Goal: Task Accomplishment & Management: Complete application form

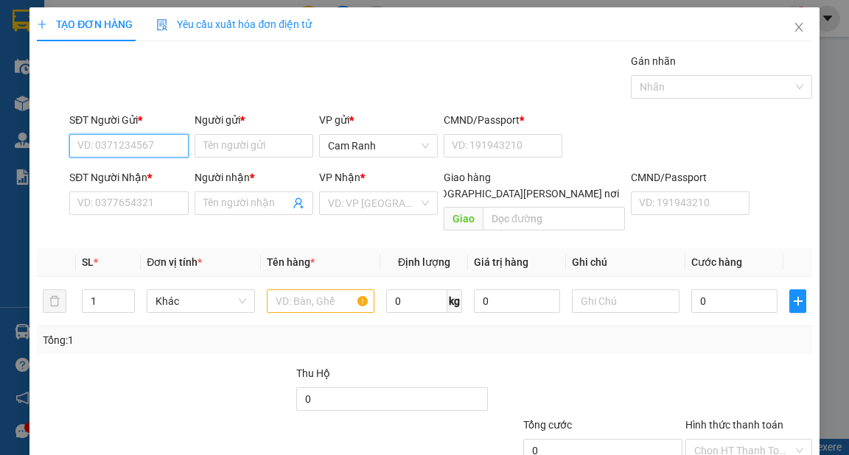
click at [172, 146] on input "SĐT Người Gửi *" at bounding box center [128, 146] width 119 height 24
click at [122, 177] on div "0908249499 - vũ" at bounding box center [126, 175] width 99 height 16
type input "0908249499"
type input "vũ"
type input "1"
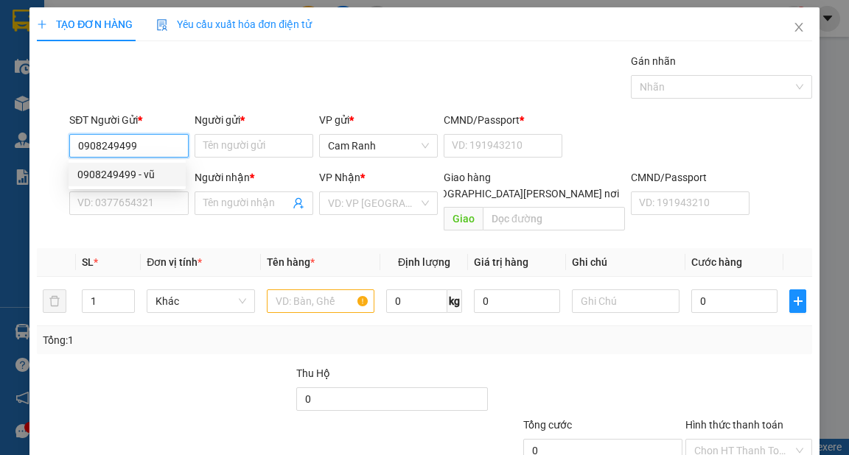
type input "0908001954"
type input "NHÂN"
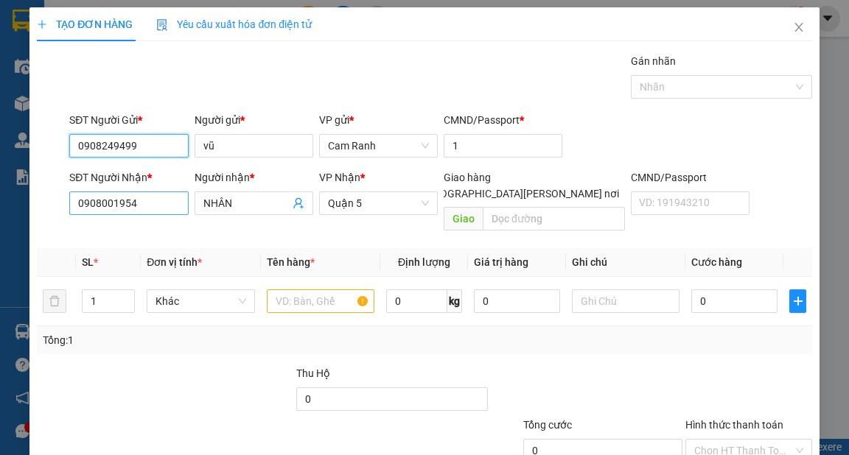
type input "0908249499"
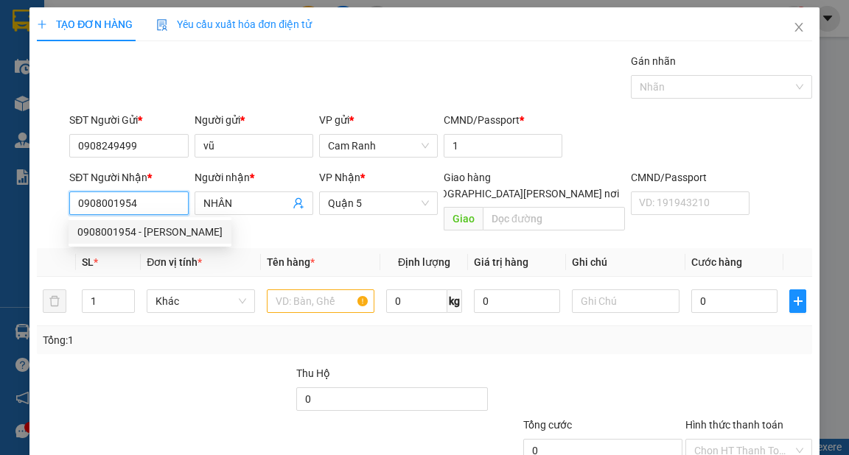
drag, startPoint x: 146, startPoint y: 203, endPoint x: 80, endPoint y: 198, distance: 66.5
click at [80, 198] on input "0908001954" at bounding box center [128, 204] width 119 height 24
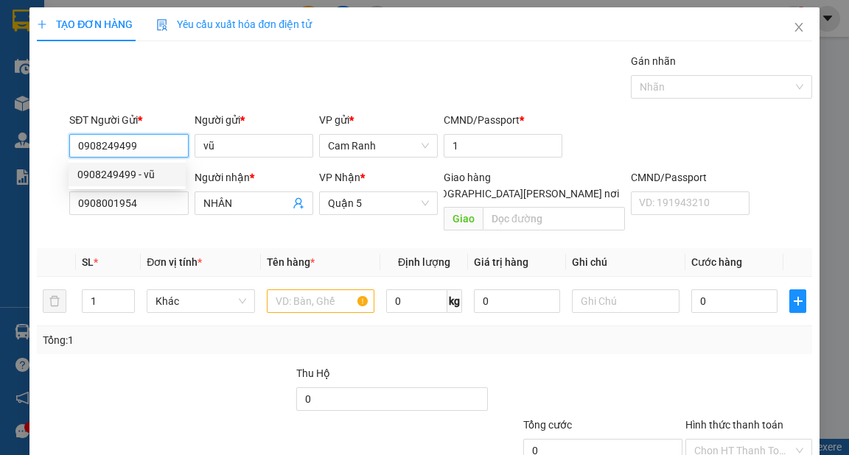
drag, startPoint x: 120, startPoint y: 142, endPoint x: 66, endPoint y: 144, distance: 54.6
click at [66, 144] on div "SĐT Người Gửi * 0908249499" at bounding box center [128, 138] width 125 height 52
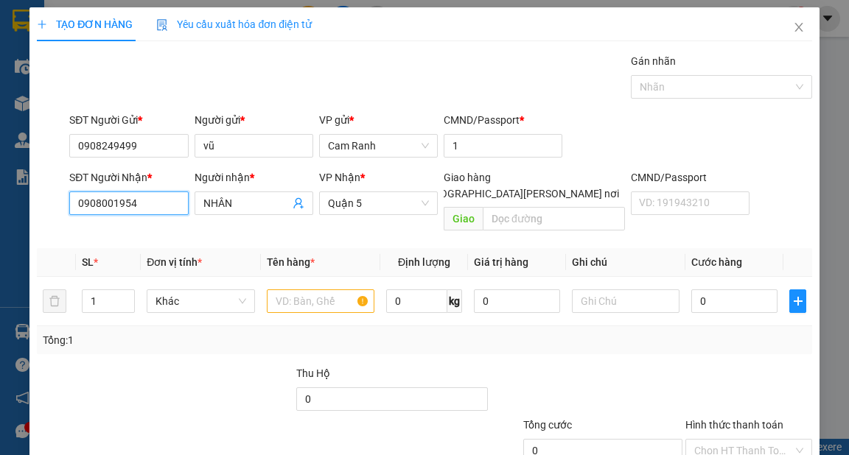
drag, startPoint x: 141, startPoint y: 200, endPoint x: 56, endPoint y: 203, distance: 85.5
click at [56, 203] on div "SĐT Người [PERSON_NAME] * 0908001954 Người [PERSON_NAME] * [PERSON_NAME] [PERSO…" at bounding box center [423, 203] width 777 height 68
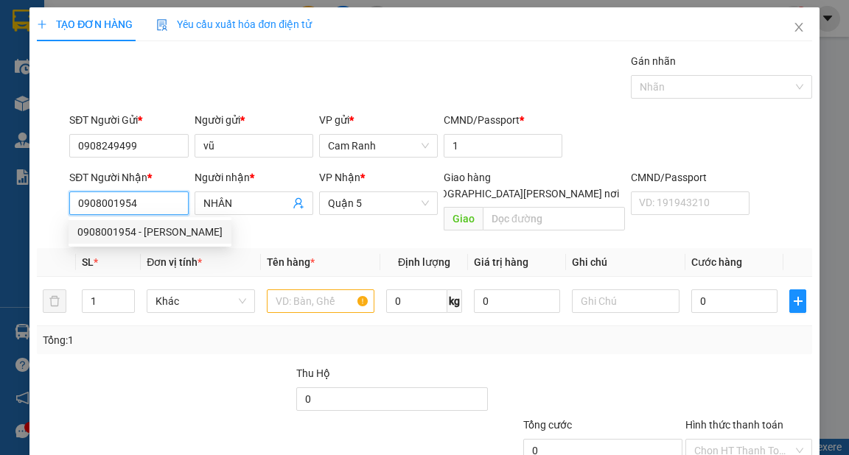
paste input "249499"
type input "0908249499"
click at [138, 231] on div "0908249499 - vũ" at bounding box center [126, 232] width 99 height 16
type input "vũ"
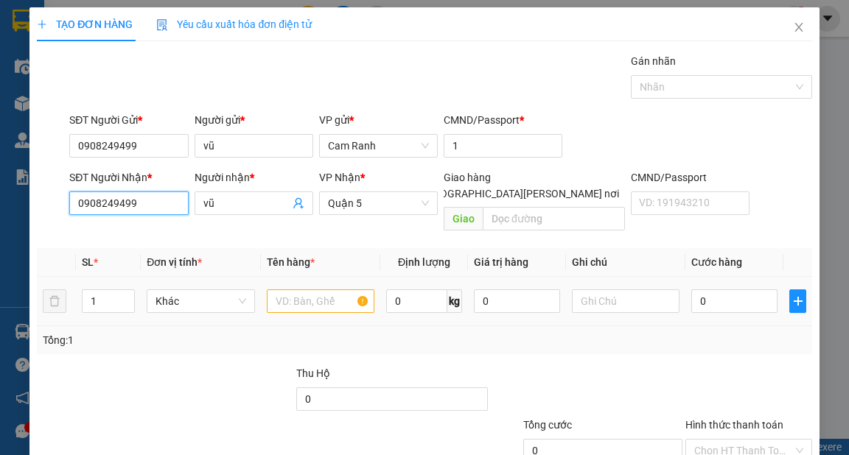
type input "0908249499"
click at [297, 290] on input "text" at bounding box center [321, 302] width 108 height 24
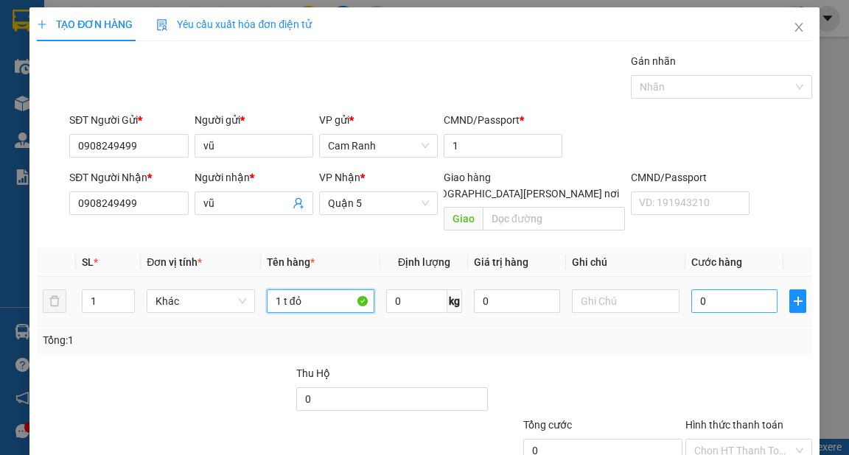
type input "1 t đỏ"
click at [697, 290] on input "0" at bounding box center [734, 302] width 86 height 24
type input "3"
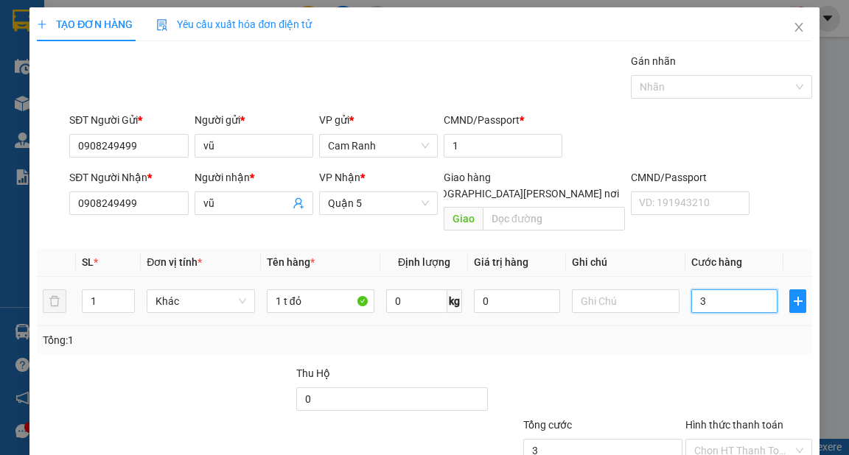
type input "35"
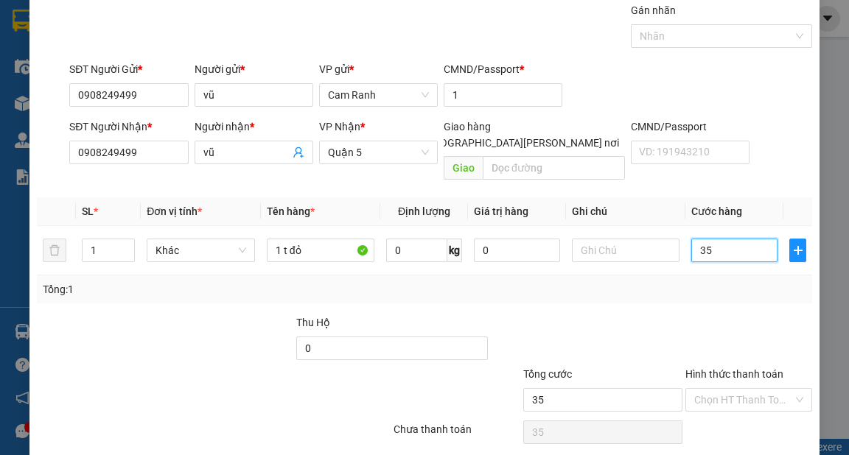
scroll to position [88, 0]
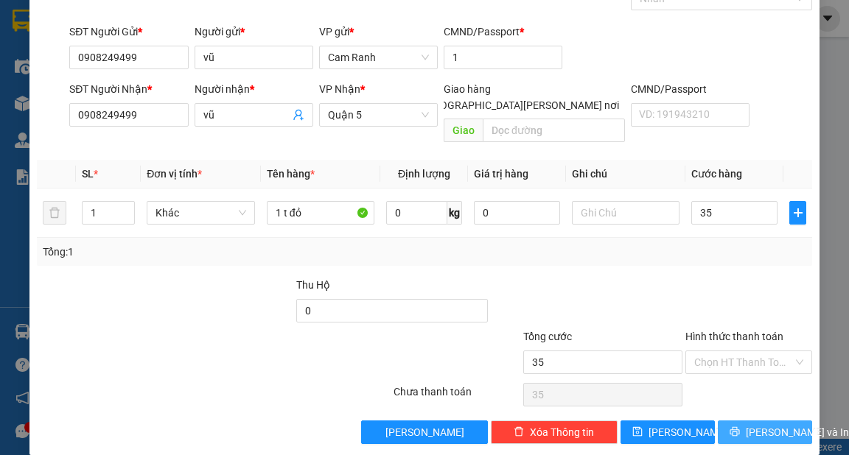
type input "35.000"
click at [748, 424] on span "[PERSON_NAME] và In" at bounding box center [797, 432] width 103 height 16
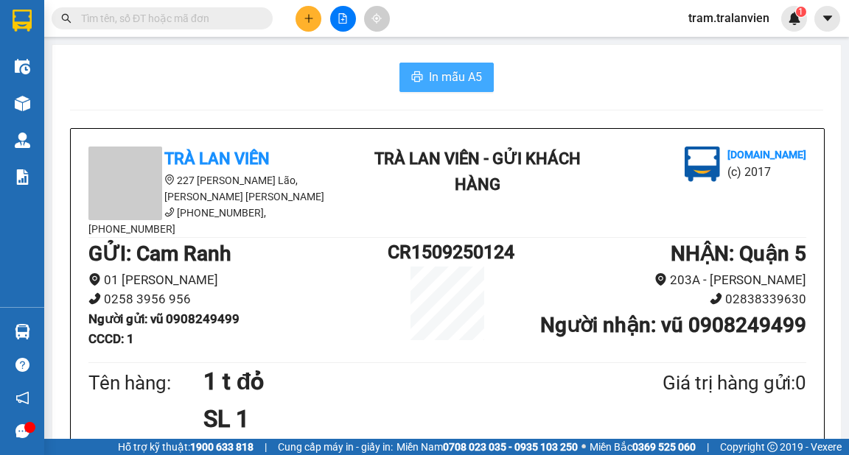
click at [441, 80] on span "In mẫu A5" at bounding box center [455, 77] width 53 height 18
click at [315, 29] on div at bounding box center [342, 19] width 111 height 26
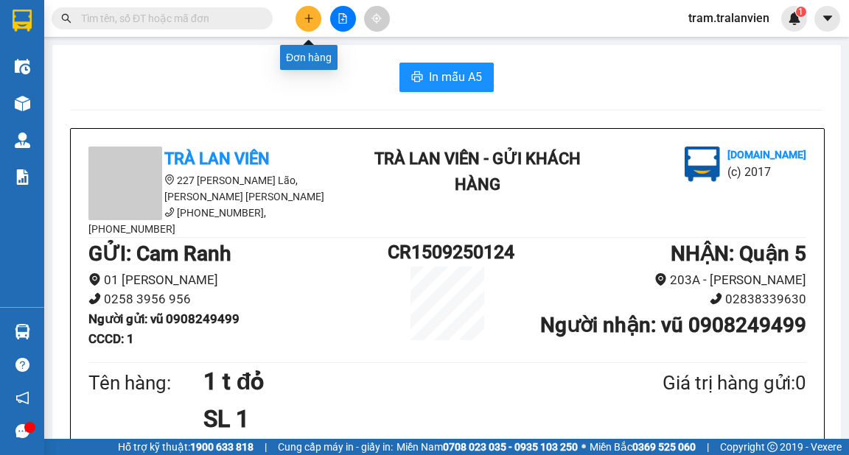
click at [312, 24] on button at bounding box center [308, 19] width 26 height 26
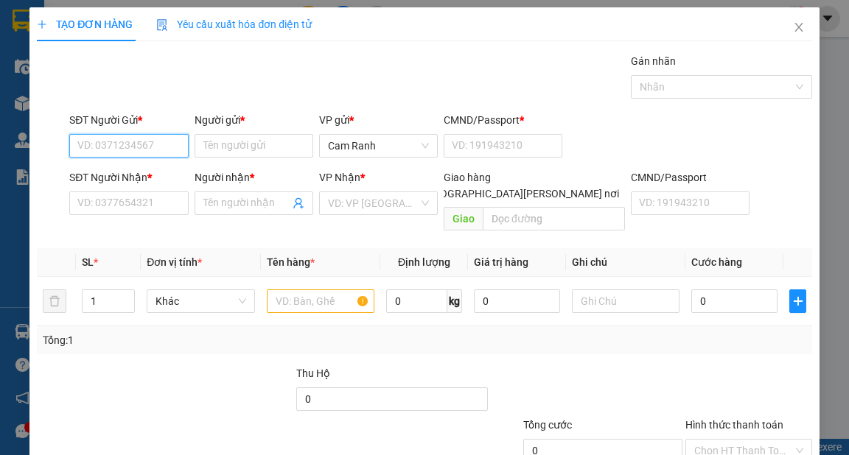
click at [153, 144] on input "SĐT Người Gửi *" at bounding box center [128, 146] width 119 height 24
type input "0"
click at [793, 27] on icon "close" at bounding box center [799, 27] width 12 height 12
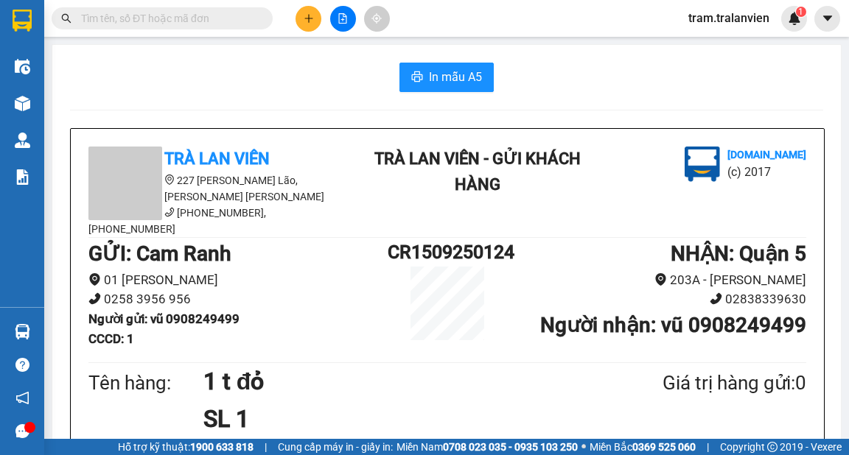
click at [301, 20] on button at bounding box center [308, 19] width 26 height 26
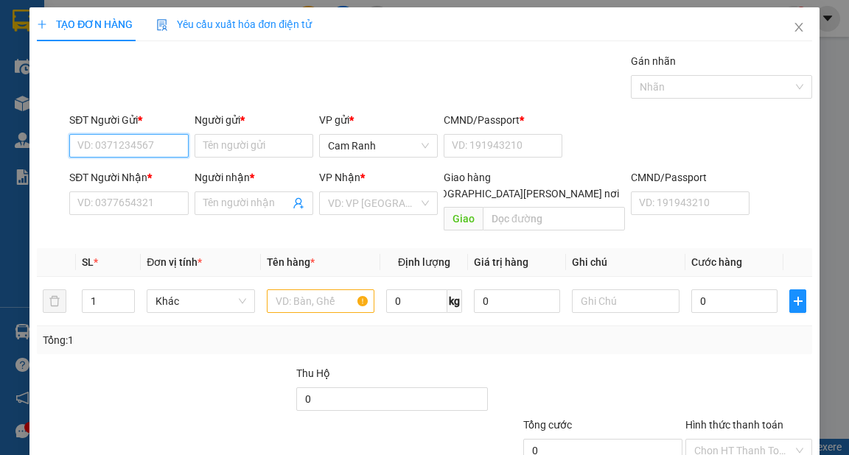
paste input "0935934185"
type input "0935934185"
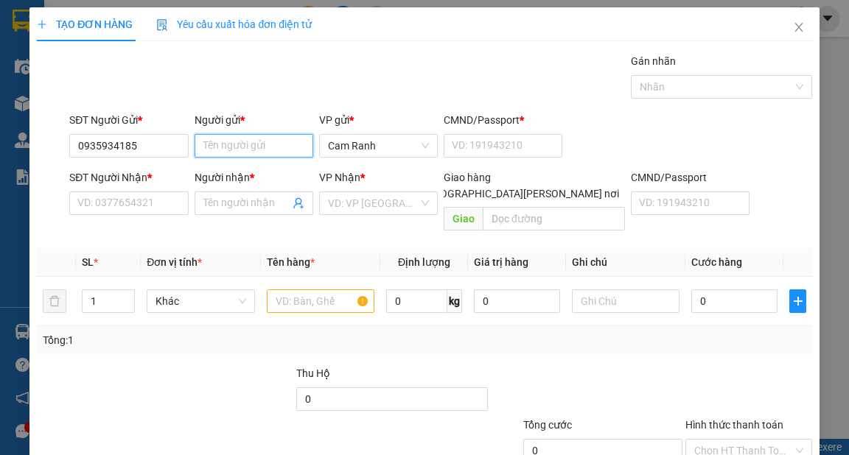
click at [231, 147] on input "Người gửi *" at bounding box center [254, 146] width 119 height 24
type input "kì"
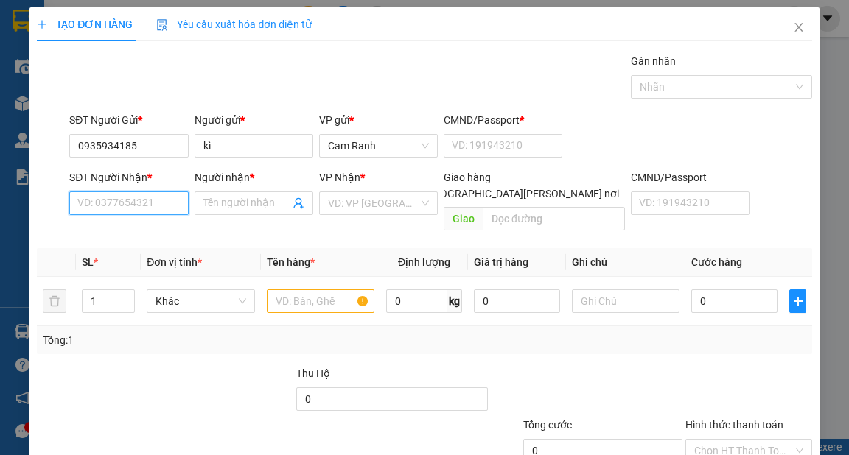
click at [153, 203] on input "SĐT Người Nhận *" at bounding box center [128, 204] width 119 height 24
paste input "0935934185"
type input "0935934185"
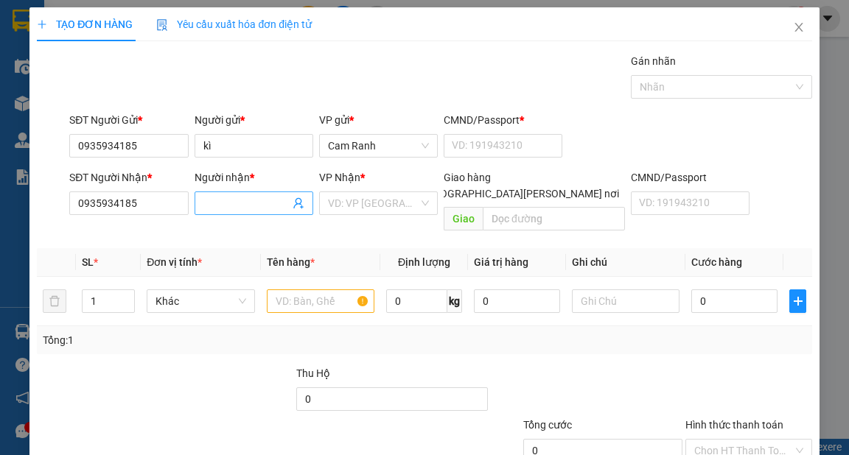
click at [238, 206] on input "Người nhận *" at bounding box center [246, 203] width 86 height 16
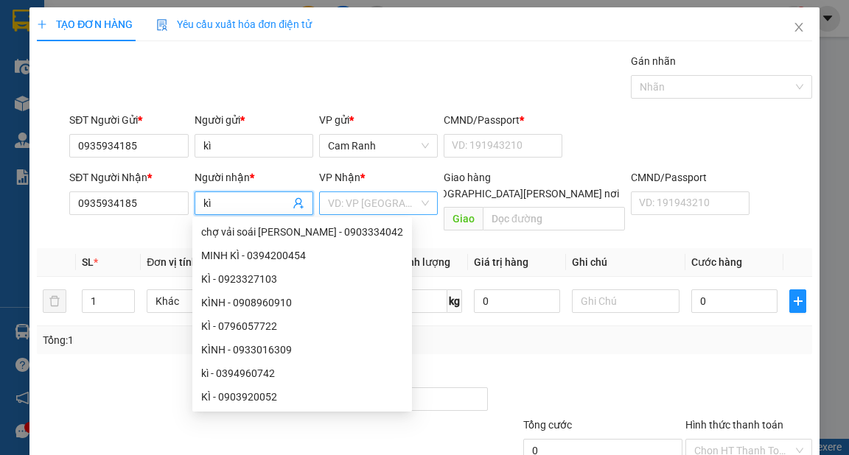
type input "kì"
click at [362, 209] on input "search" at bounding box center [373, 203] width 91 height 22
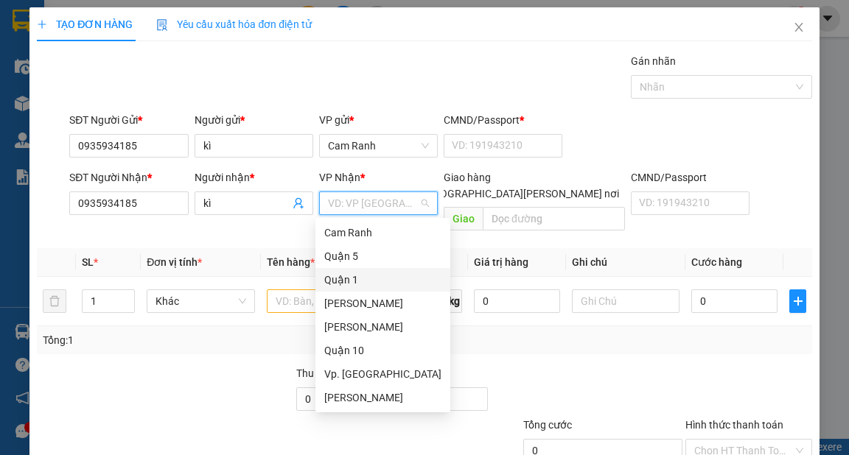
click at [360, 280] on div "Quận 1" at bounding box center [382, 280] width 117 height 16
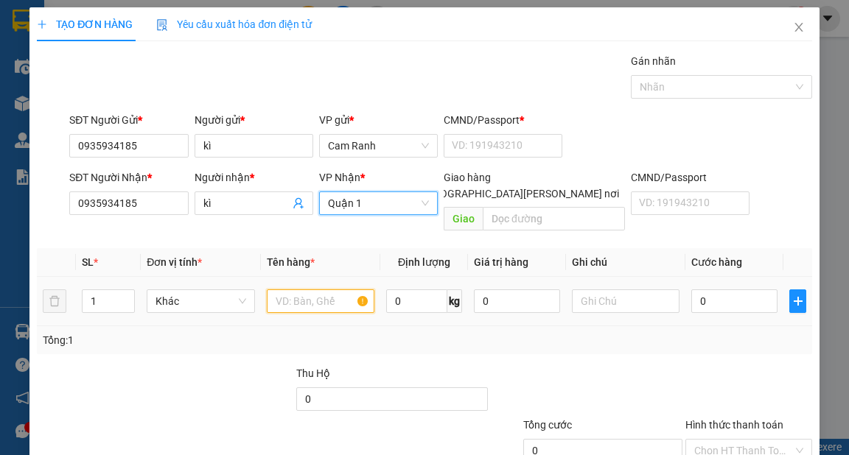
click at [311, 290] on input "text" at bounding box center [321, 302] width 108 height 24
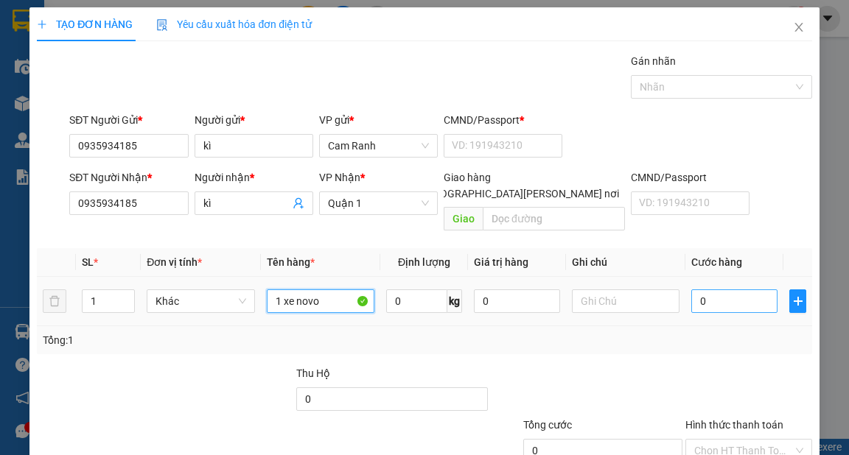
type input "1 xe novo"
click at [713, 290] on input "0" at bounding box center [734, 302] width 86 height 24
type input "4"
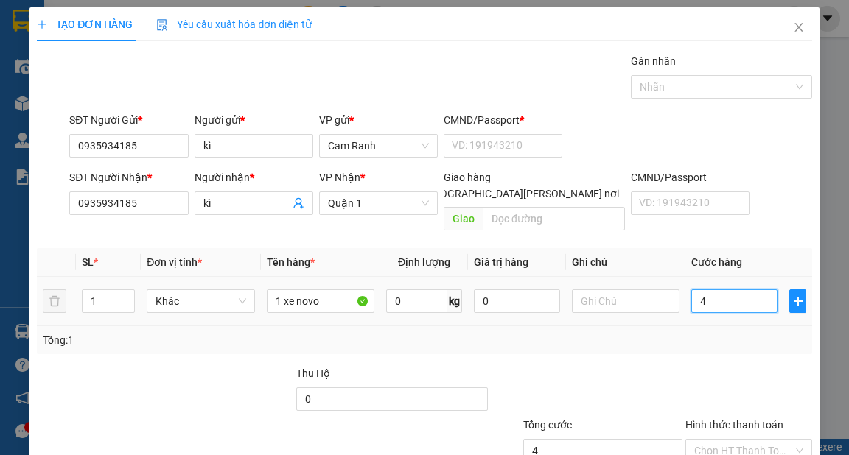
type input "45"
type input "450"
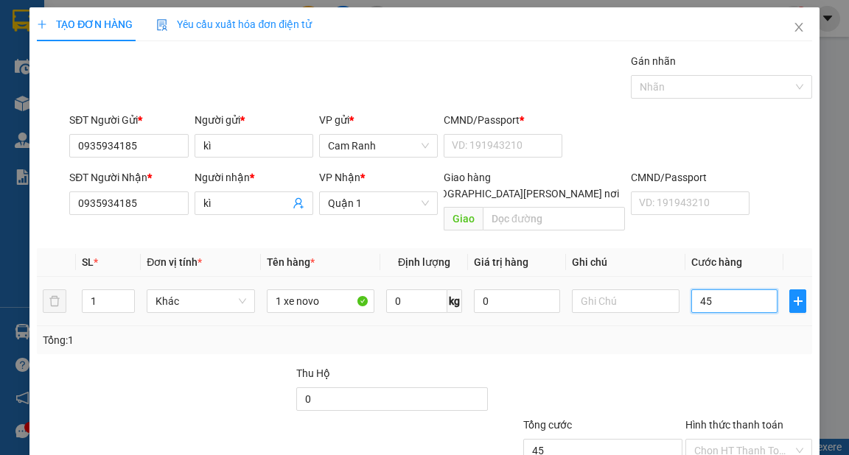
type input "450"
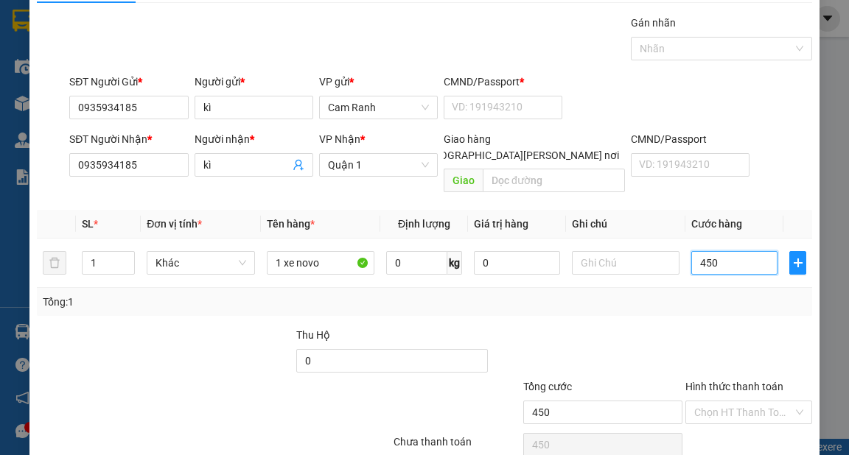
scroll to position [88, 0]
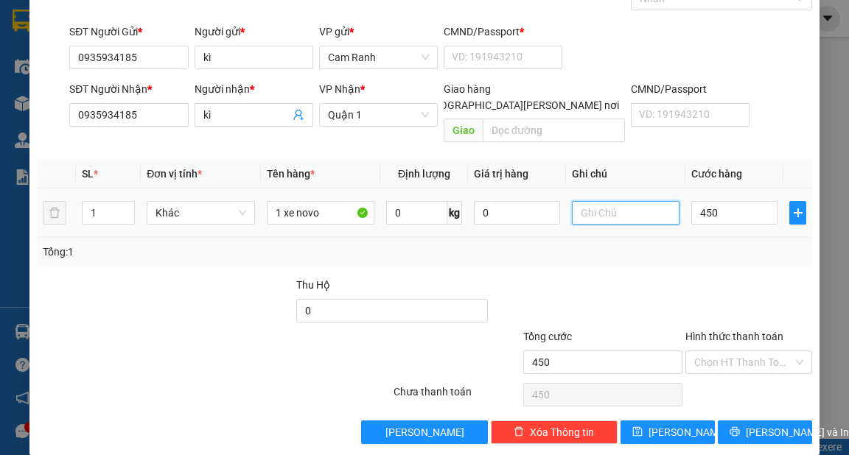
type input "450.000"
click at [585, 201] on input "text" at bounding box center [626, 213] width 108 height 24
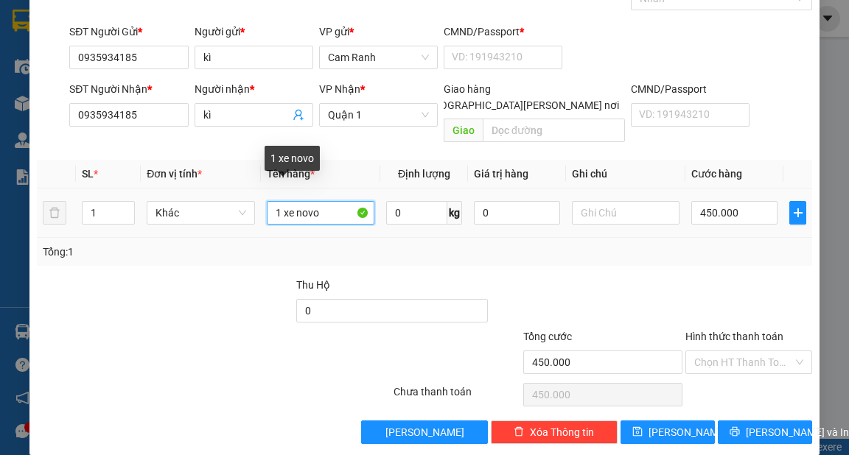
click at [340, 201] on input "1 xe novo" at bounding box center [321, 213] width 108 height 24
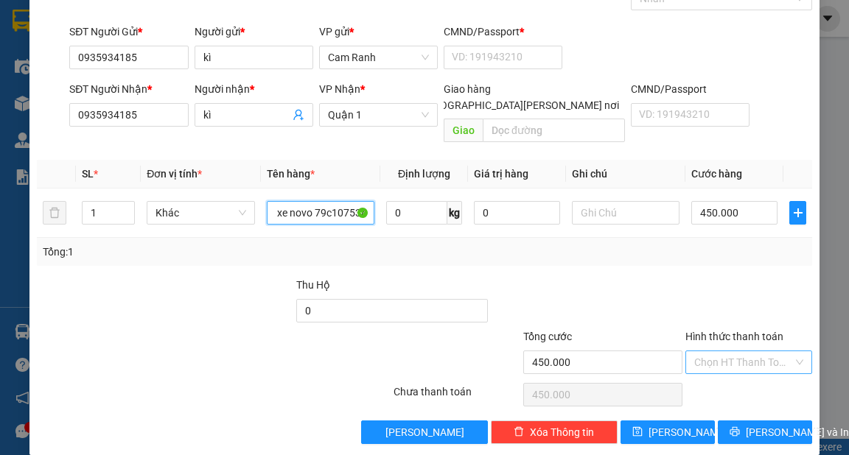
type input "1 xe novo 79c107534"
click at [734, 351] on input "Hình thức thanh toán" at bounding box center [743, 362] width 99 height 22
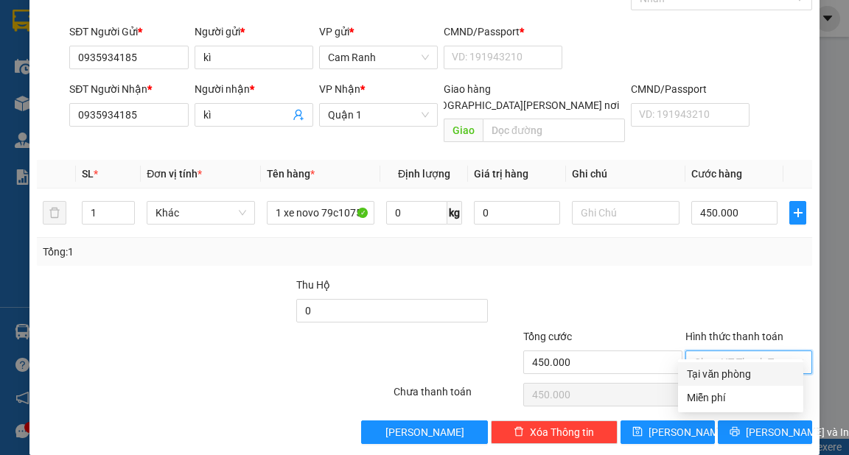
click at [713, 376] on div "Tại văn phòng" at bounding box center [741, 374] width 108 height 16
type input "0"
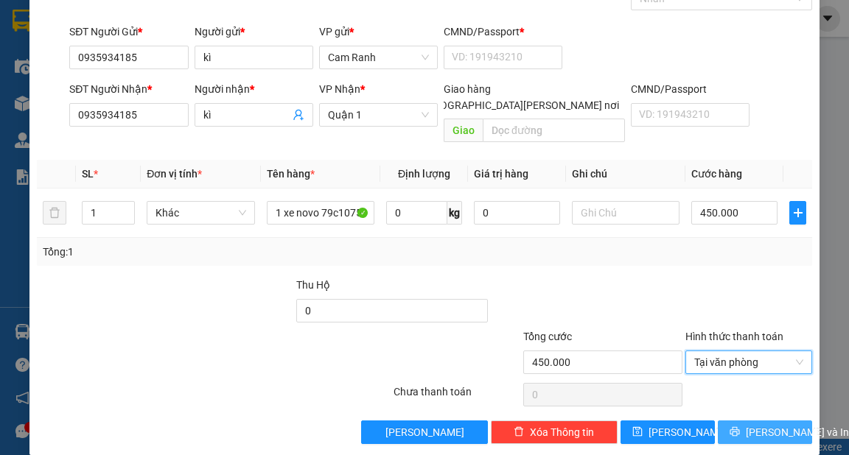
click at [754, 424] on span "[PERSON_NAME] và In" at bounding box center [797, 432] width 103 height 16
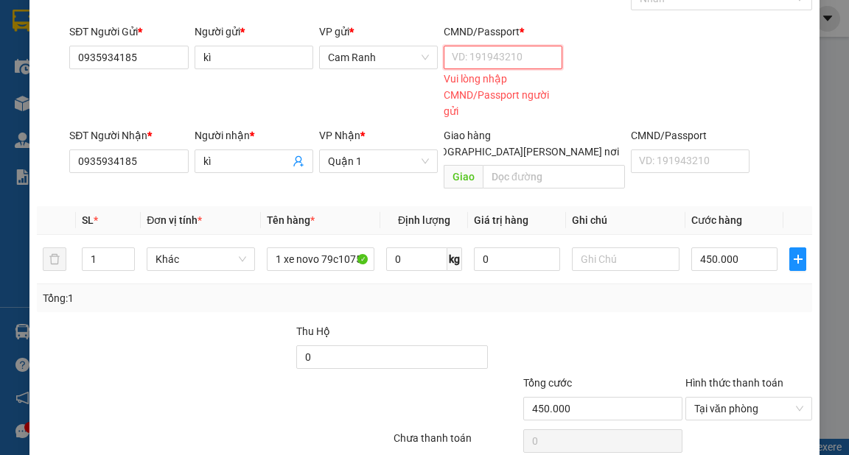
click at [462, 59] on input "CMND/Passport *" at bounding box center [503, 58] width 119 height 24
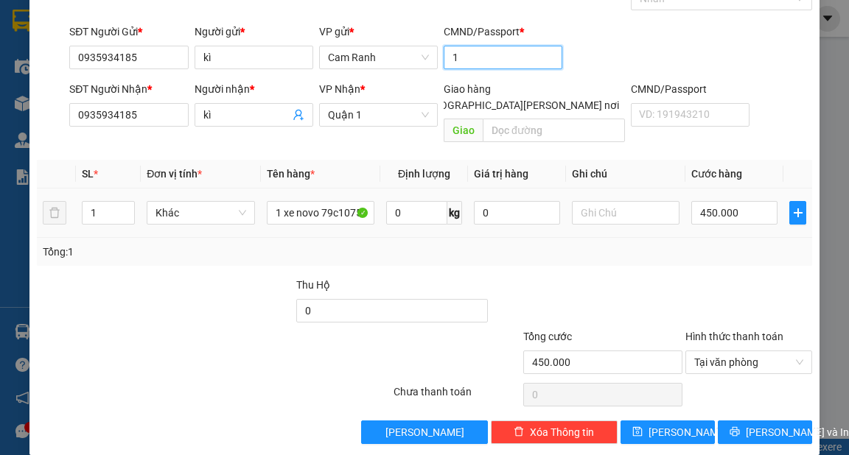
scroll to position [88, 0]
type input "1"
click at [761, 424] on span "[PERSON_NAME] và In" at bounding box center [797, 432] width 103 height 16
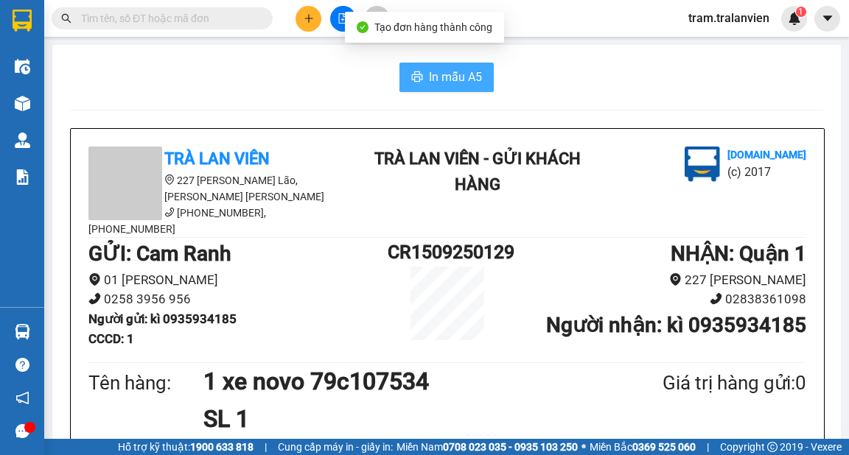
click at [439, 79] on span "In mẫu A5" at bounding box center [455, 77] width 53 height 18
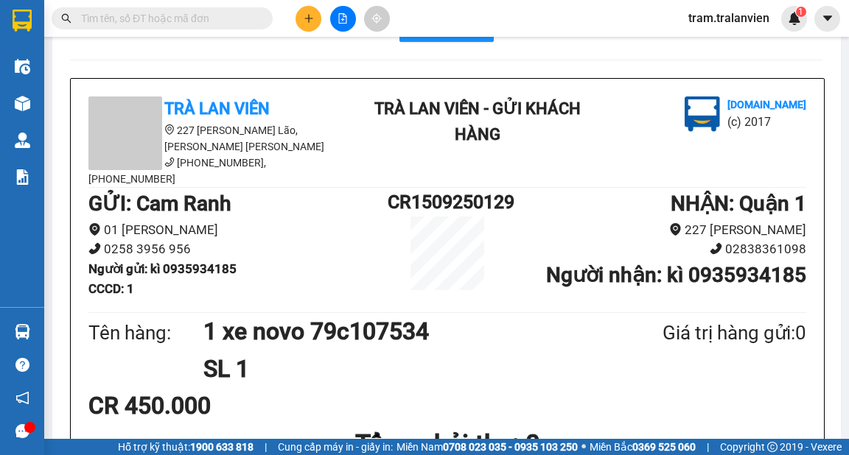
scroll to position [118, 0]
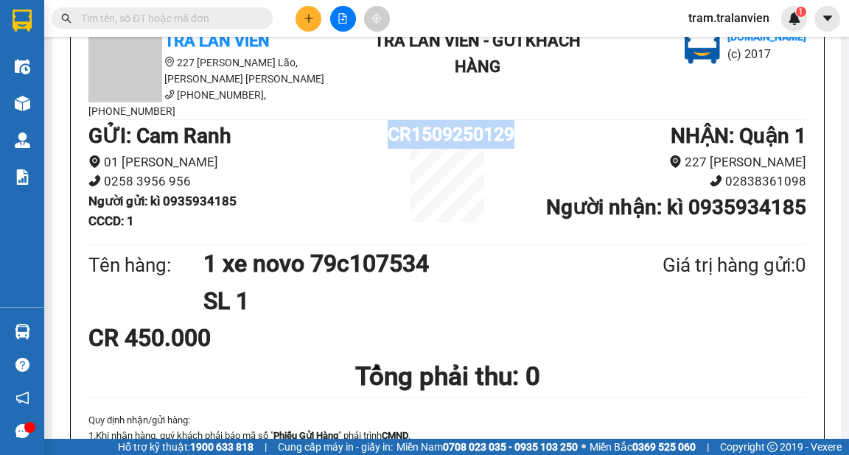
copy div "CR1509250129"
drag, startPoint x: 516, startPoint y: 118, endPoint x: 391, endPoint y: 118, distance: 124.5
click at [391, 120] on div "GỬI : Cam Ranh 01 [PERSON_NAME] 0258 3956 956 Người gửi : kì 0935934185 CCCD : …" at bounding box center [447, 181] width 718 height 122
click at [301, 13] on button at bounding box center [308, 19] width 26 height 26
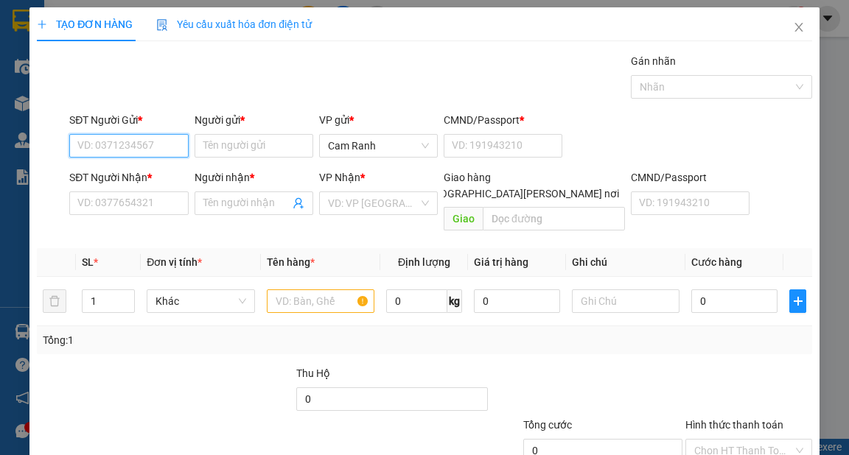
click at [161, 150] on input "SĐT Người Gửi *" at bounding box center [128, 146] width 119 height 24
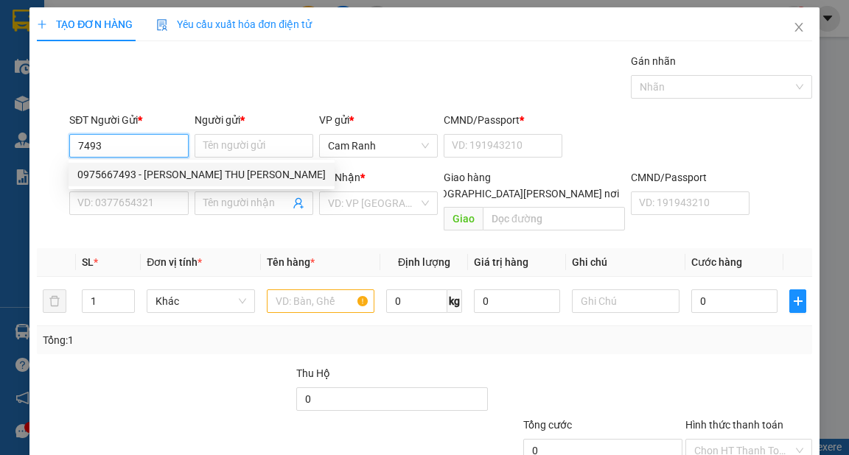
click at [165, 171] on div "0975667493 - [PERSON_NAME] THU [PERSON_NAME]" at bounding box center [201, 175] width 248 height 16
type input "0975667493"
type input "[PERSON_NAME] THU [PERSON_NAME]"
type input "056195009177"
type input "0949992626"
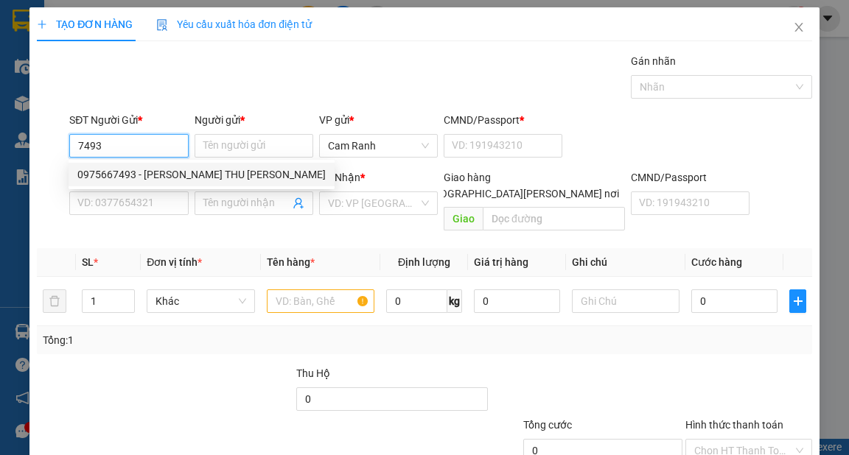
type input "hưng"
type input "051204011669"
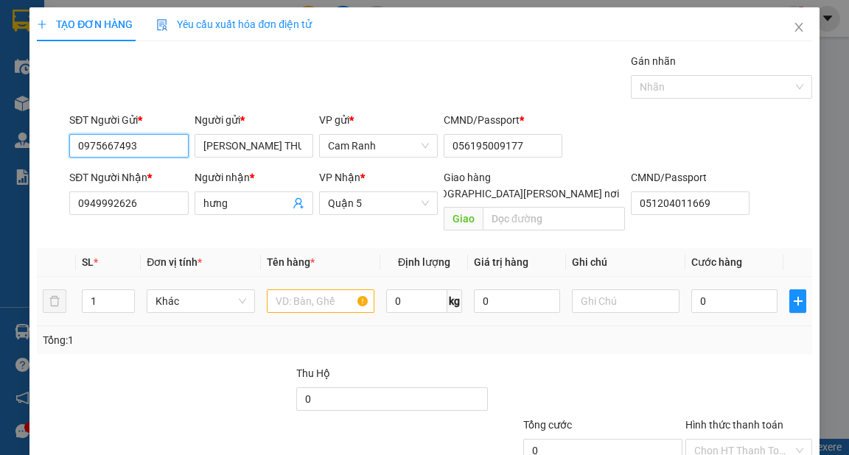
type input "0975667493"
click at [297, 290] on input "text" at bounding box center [321, 302] width 108 height 24
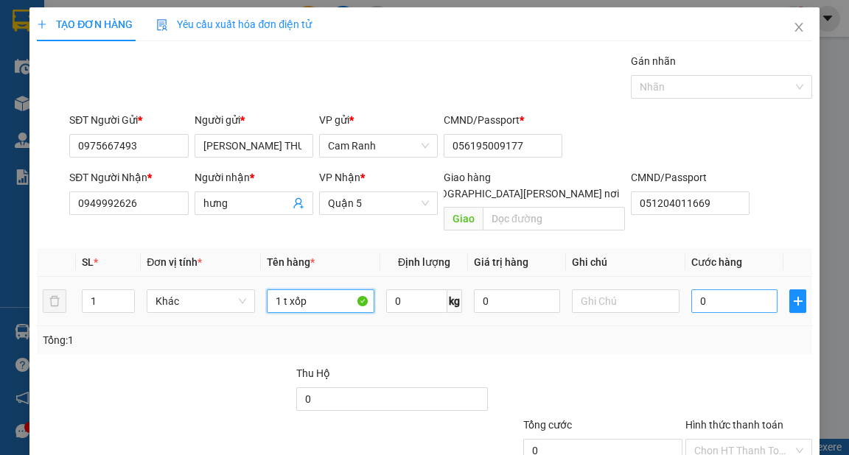
type input "1 t xốp"
click at [715, 290] on input "0" at bounding box center [734, 302] width 86 height 24
type input "8"
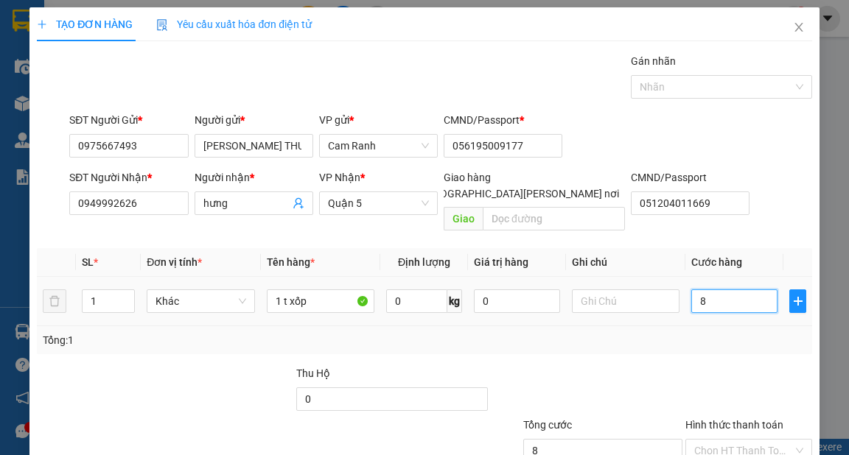
type input "80"
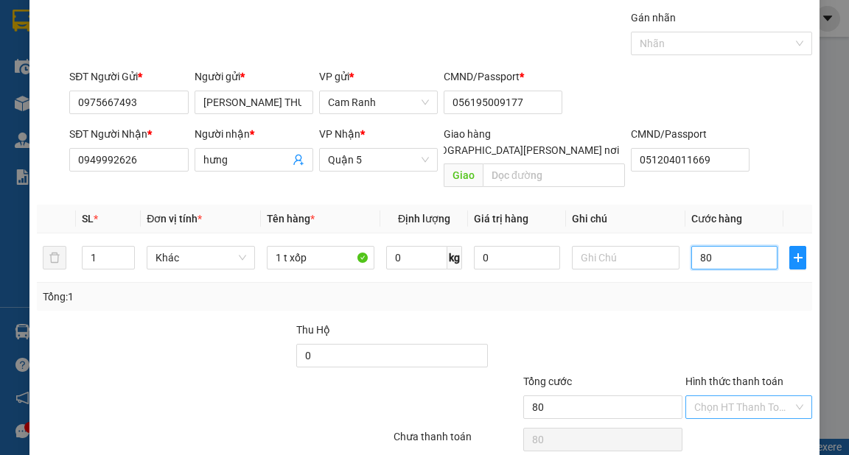
scroll to position [88, 0]
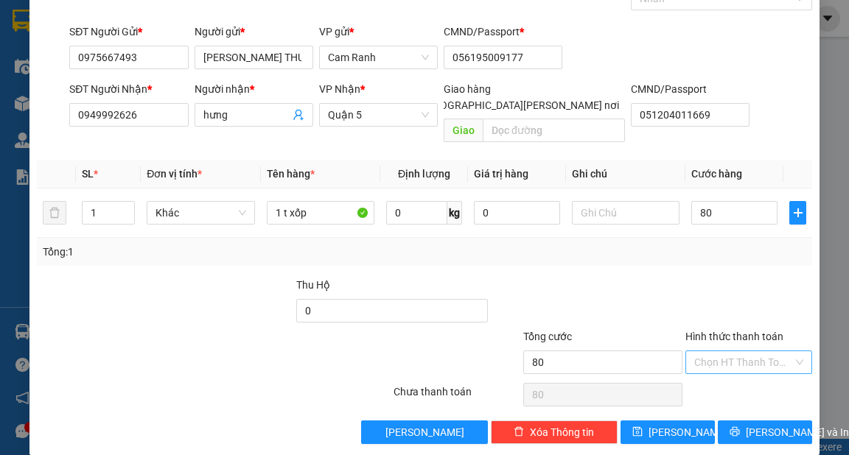
type input "80.000"
click at [726, 351] on input "Hình thức thanh toán" at bounding box center [743, 362] width 99 height 22
click at [725, 367] on div "Tại văn phòng" at bounding box center [741, 374] width 108 height 16
type input "0"
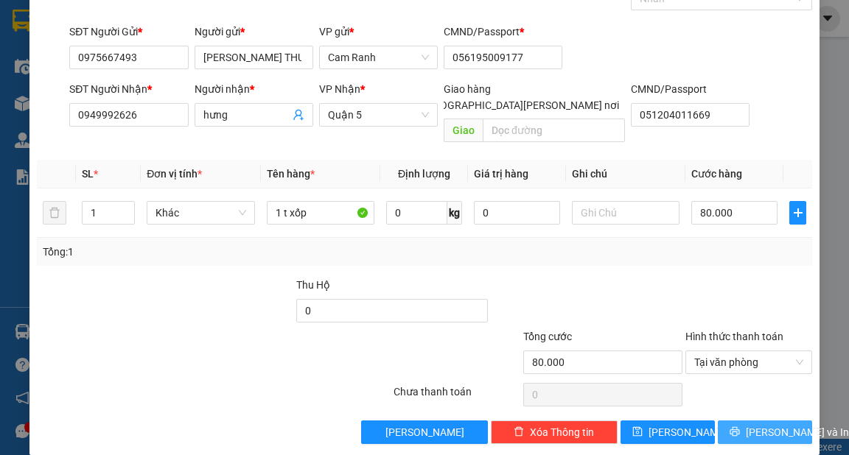
click at [757, 424] on span "[PERSON_NAME] và In" at bounding box center [797, 432] width 103 height 16
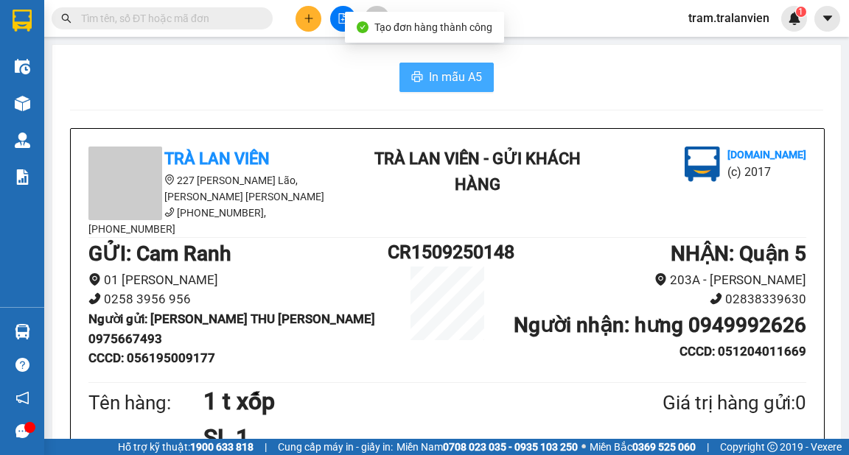
click at [466, 80] on span "In mẫu A5" at bounding box center [455, 77] width 53 height 18
